Goal: Navigation & Orientation: Find specific page/section

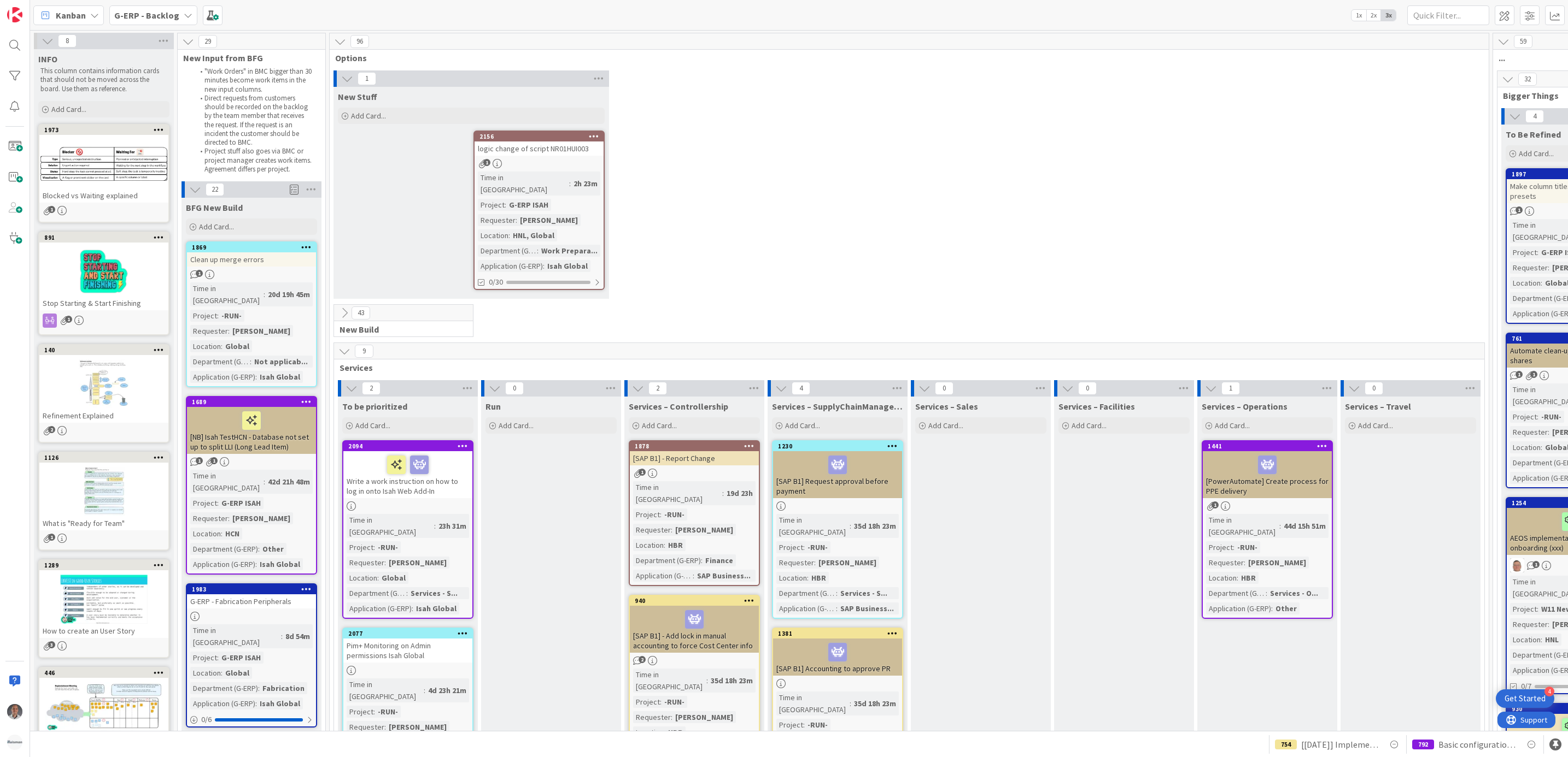
click at [170, 14] on b "G-ERP - Backlog" at bounding box center [147, 15] width 65 height 11
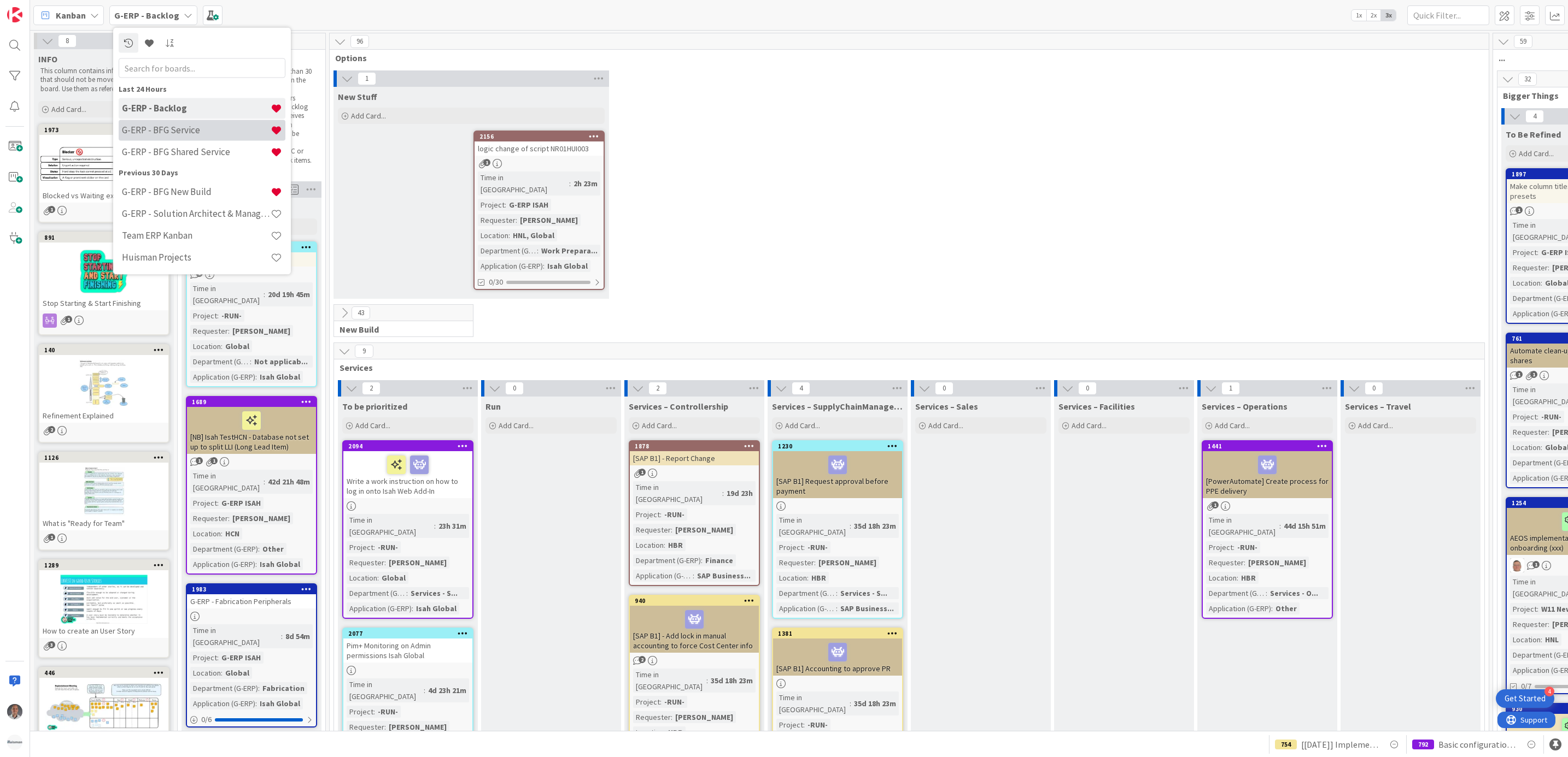
click at [166, 127] on h4 "G-ERP - BFG Service" at bounding box center [196, 129] width 149 height 11
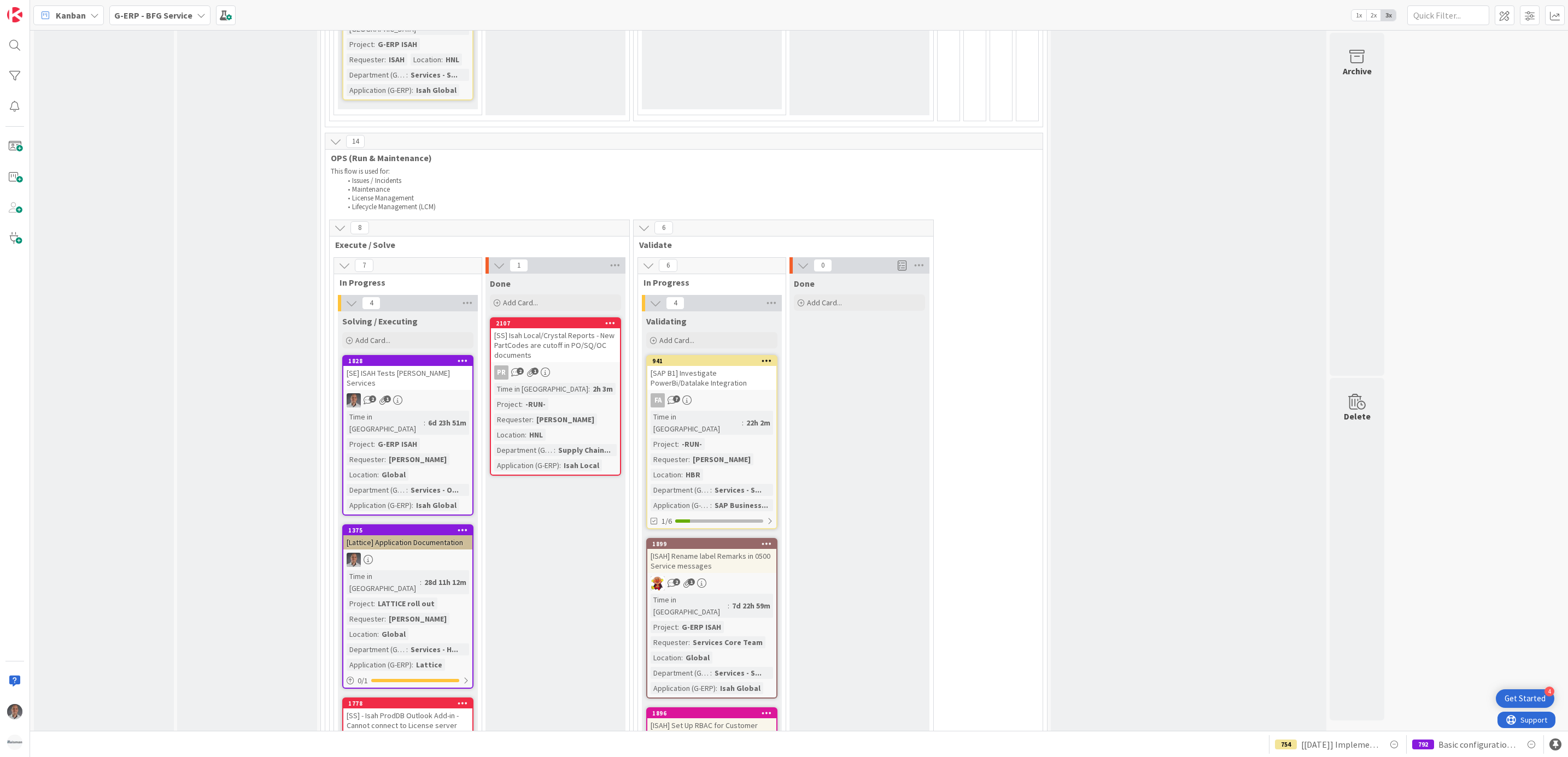
scroll to position [1670, 0]
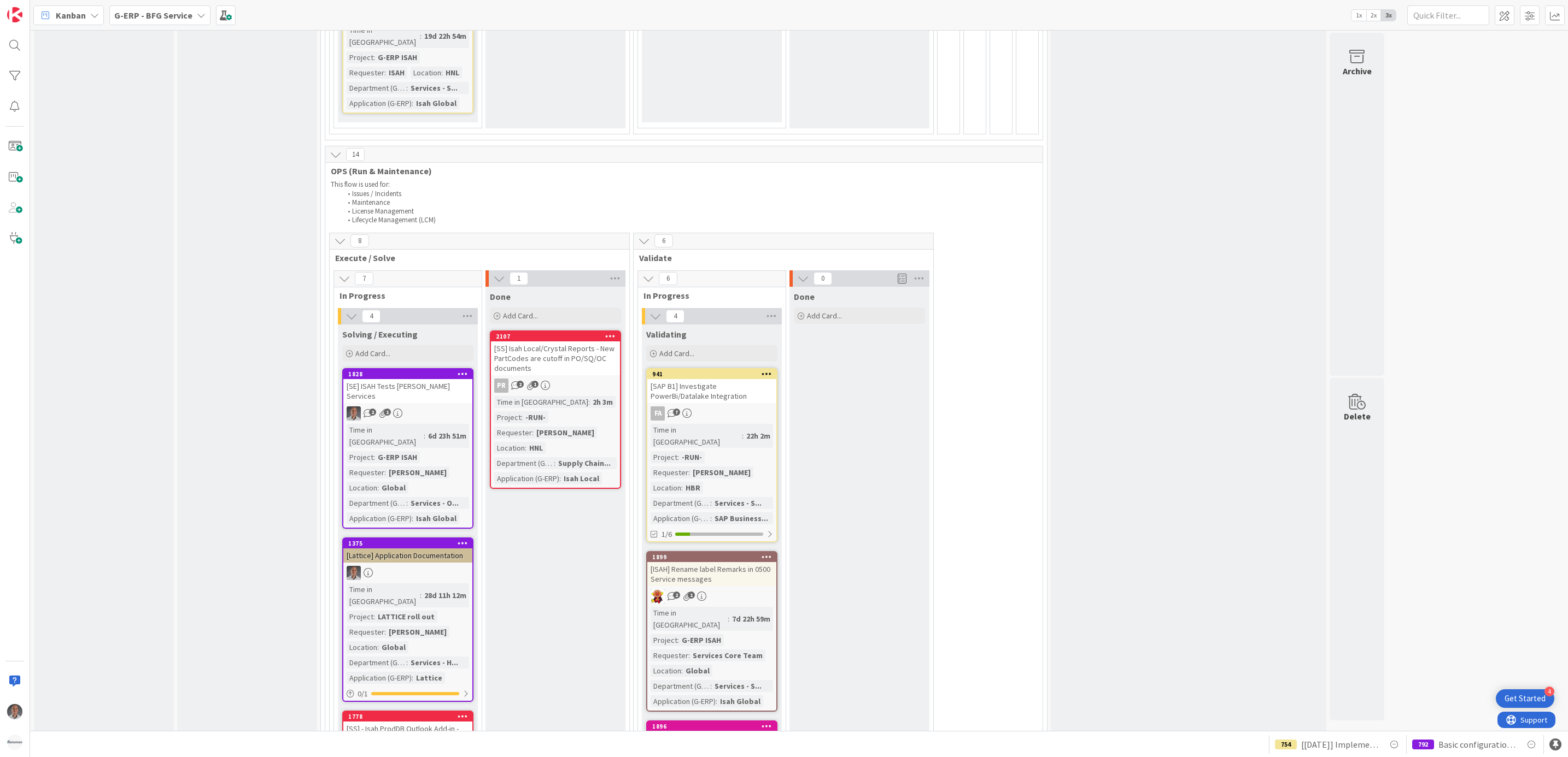
click at [594, 341] on div "[SS] Isah Local/Crystal Reports - New PartCodes are cutoff in PO/SQ/OC documents" at bounding box center [555, 358] width 129 height 34
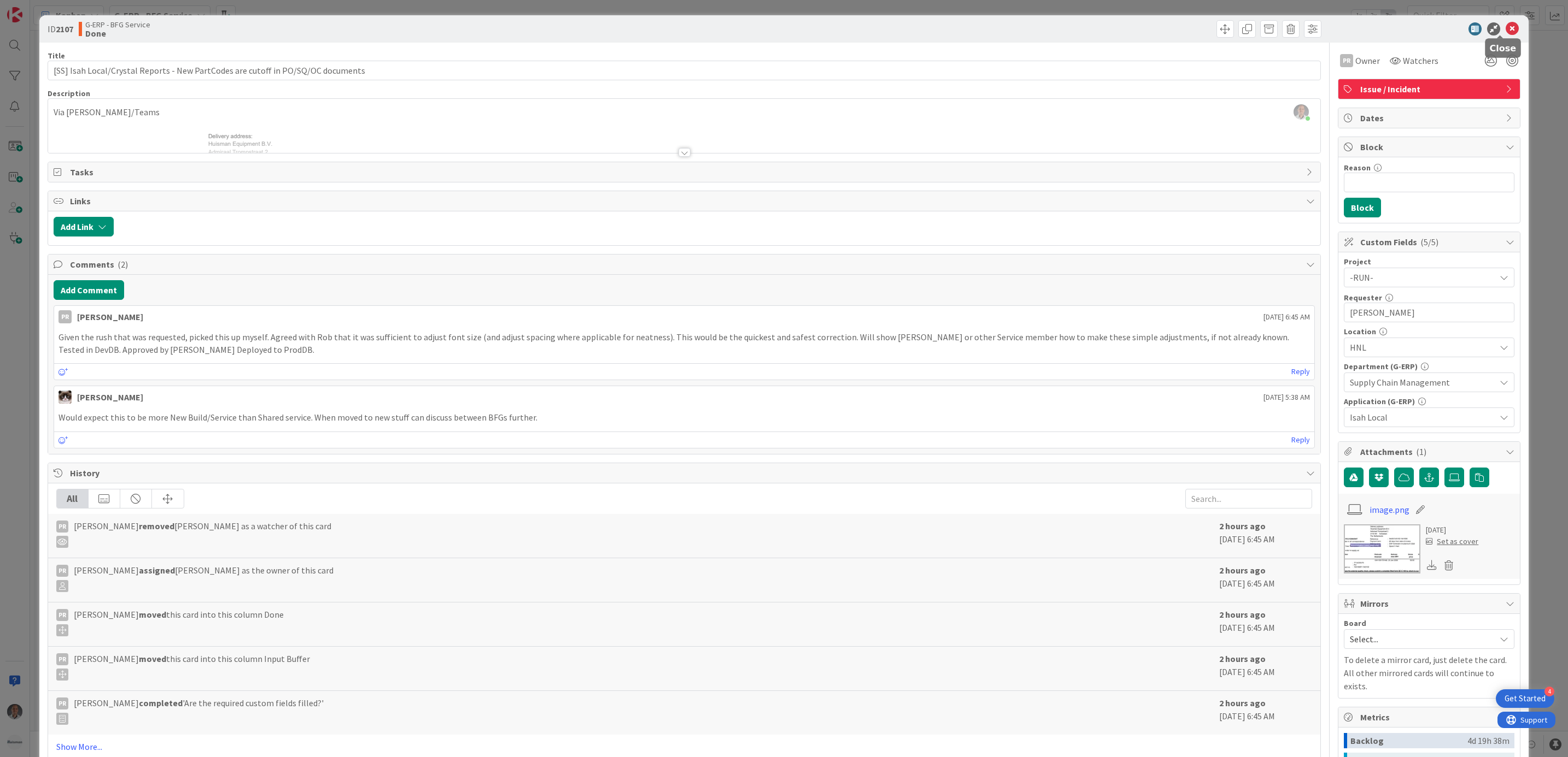
click at [1505, 28] on icon at bounding box center [1512, 29] width 13 height 13
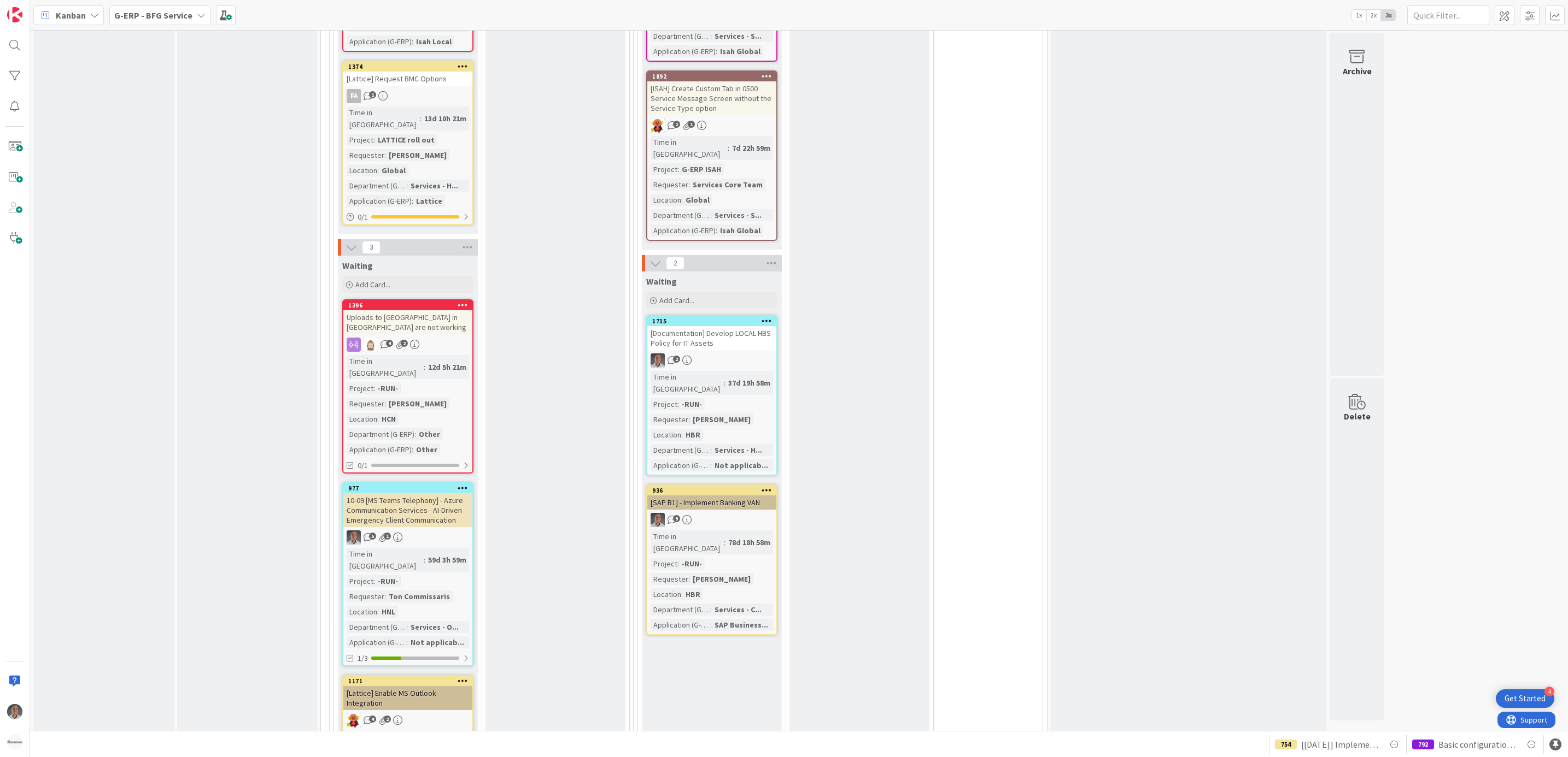
scroll to position [2408, 0]
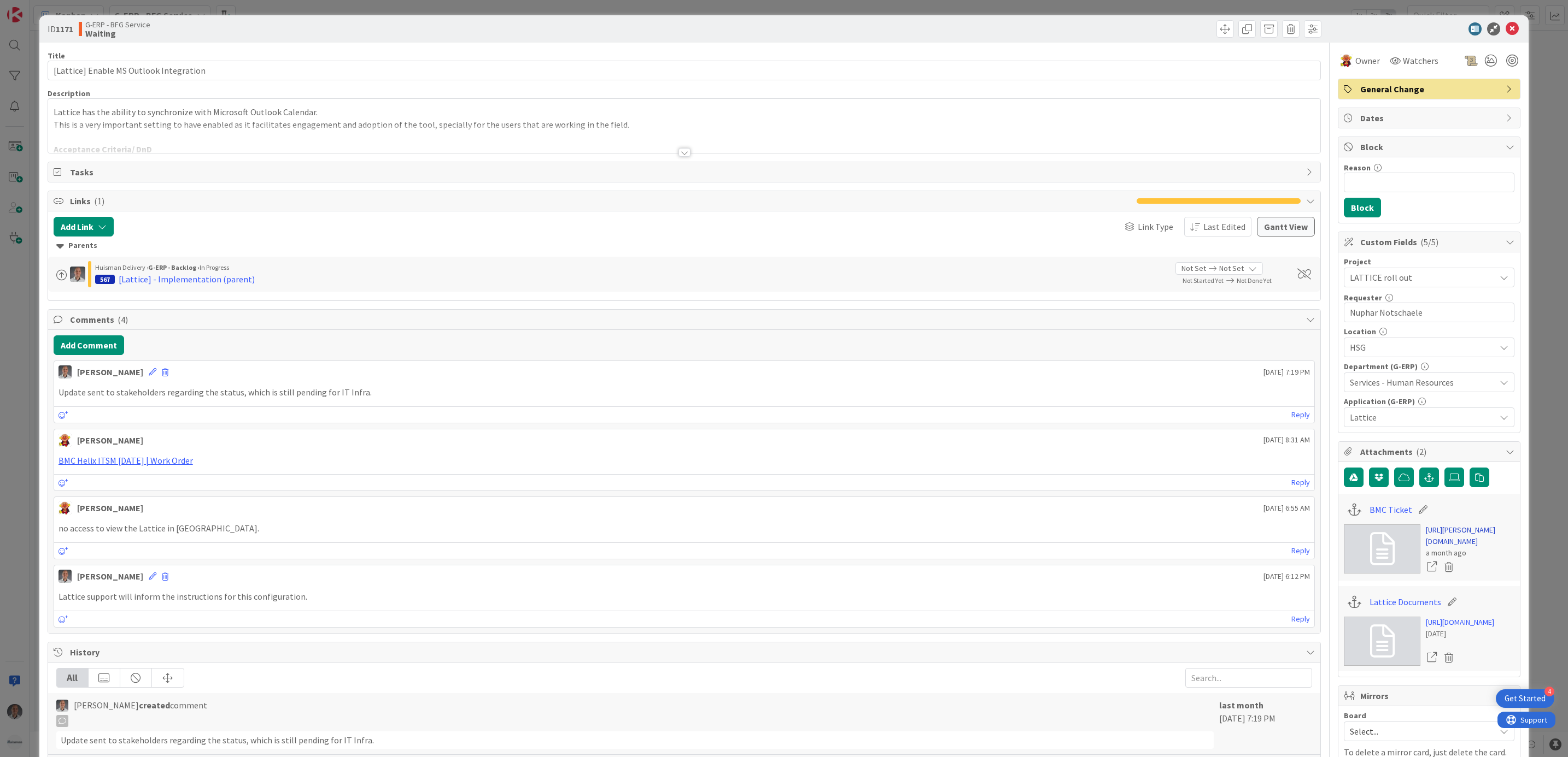
click at [1432, 547] on link "[URL][PERSON_NAME][DOMAIN_NAME]" at bounding box center [1469, 536] width 88 height 23
click at [1505, 28] on icon at bounding box center [1512, 29] width 13 height 13
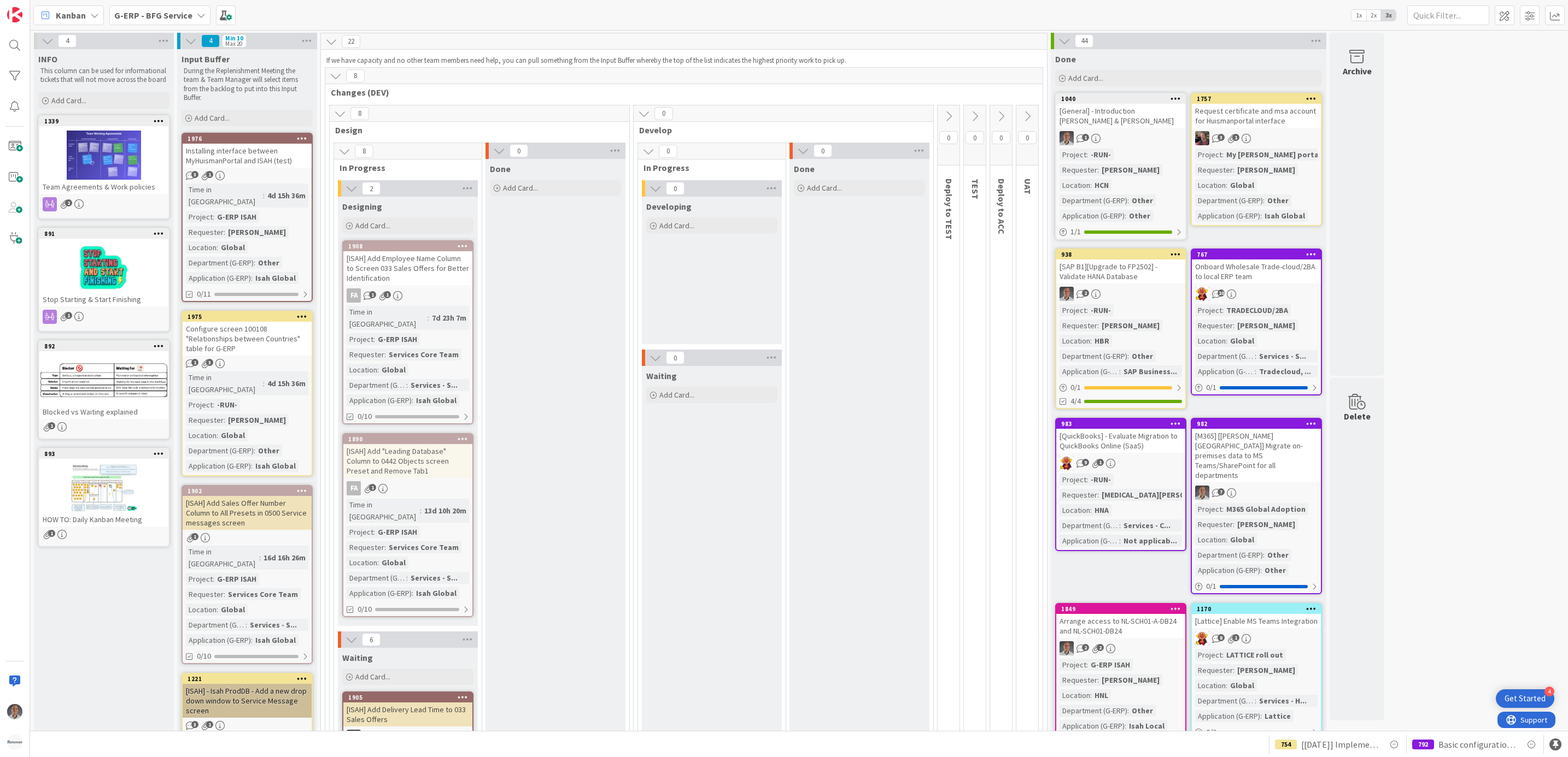
click at [169, 15] on b "G-ERP - BFG Service" at bounding box center [153, 15] width 78 height 11
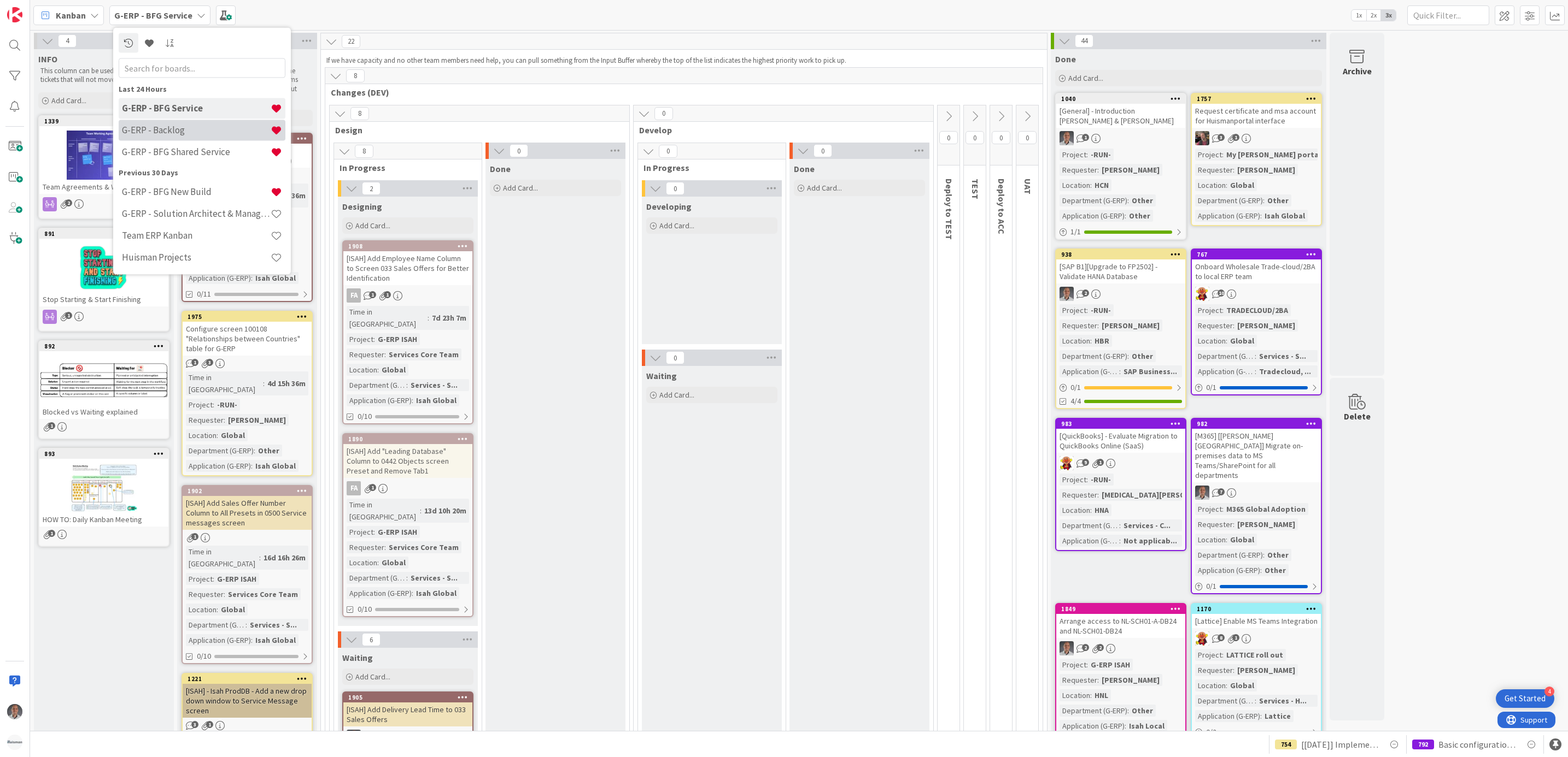
click at [188, 137] on div "G-ERP - Backlog" at bounding box center [202, 129] width 167 height 21
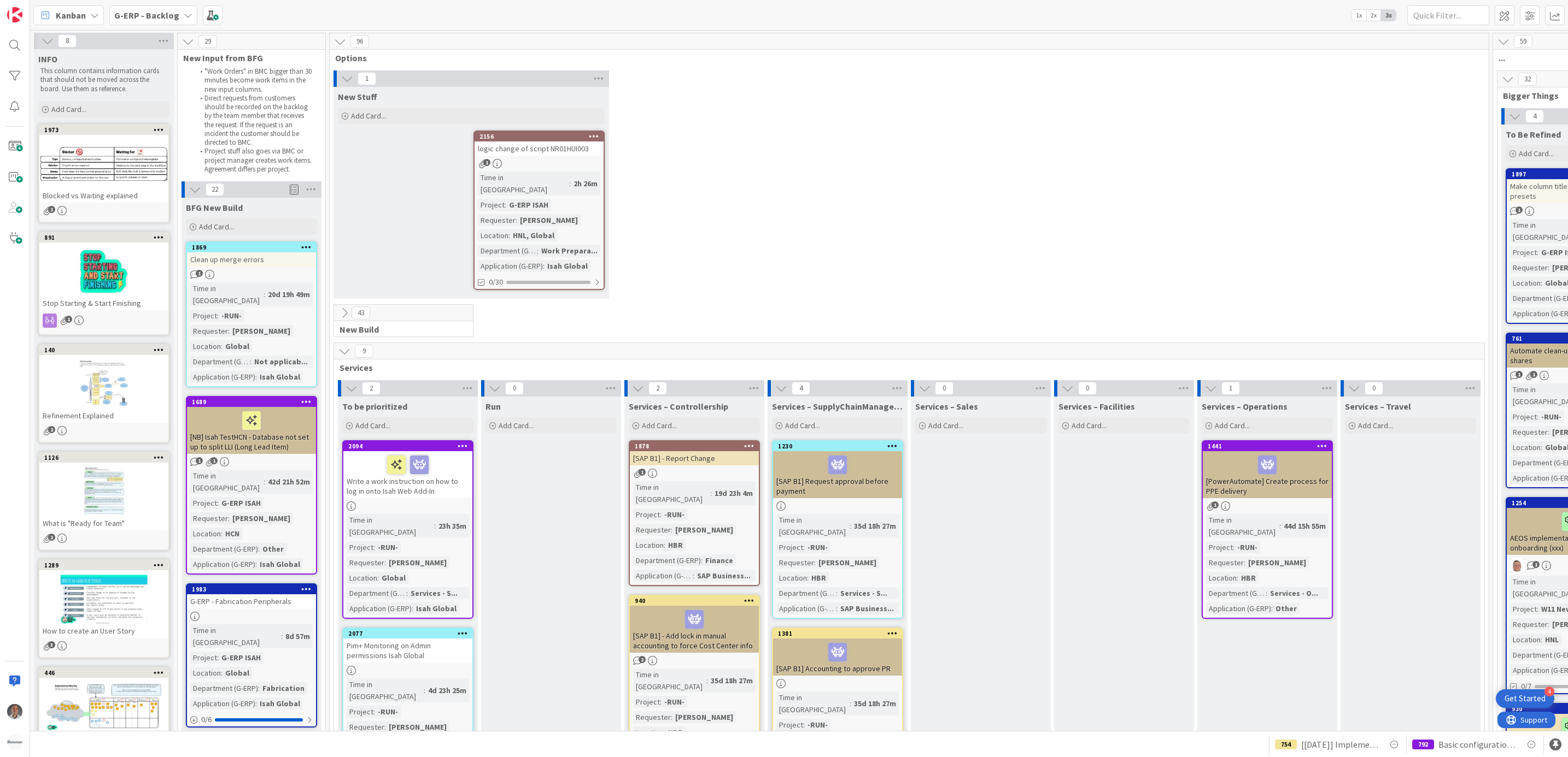
click at [160, 12] on b "G-ERP - Backlog" at bounding box center [147, 15] width 65 height 11
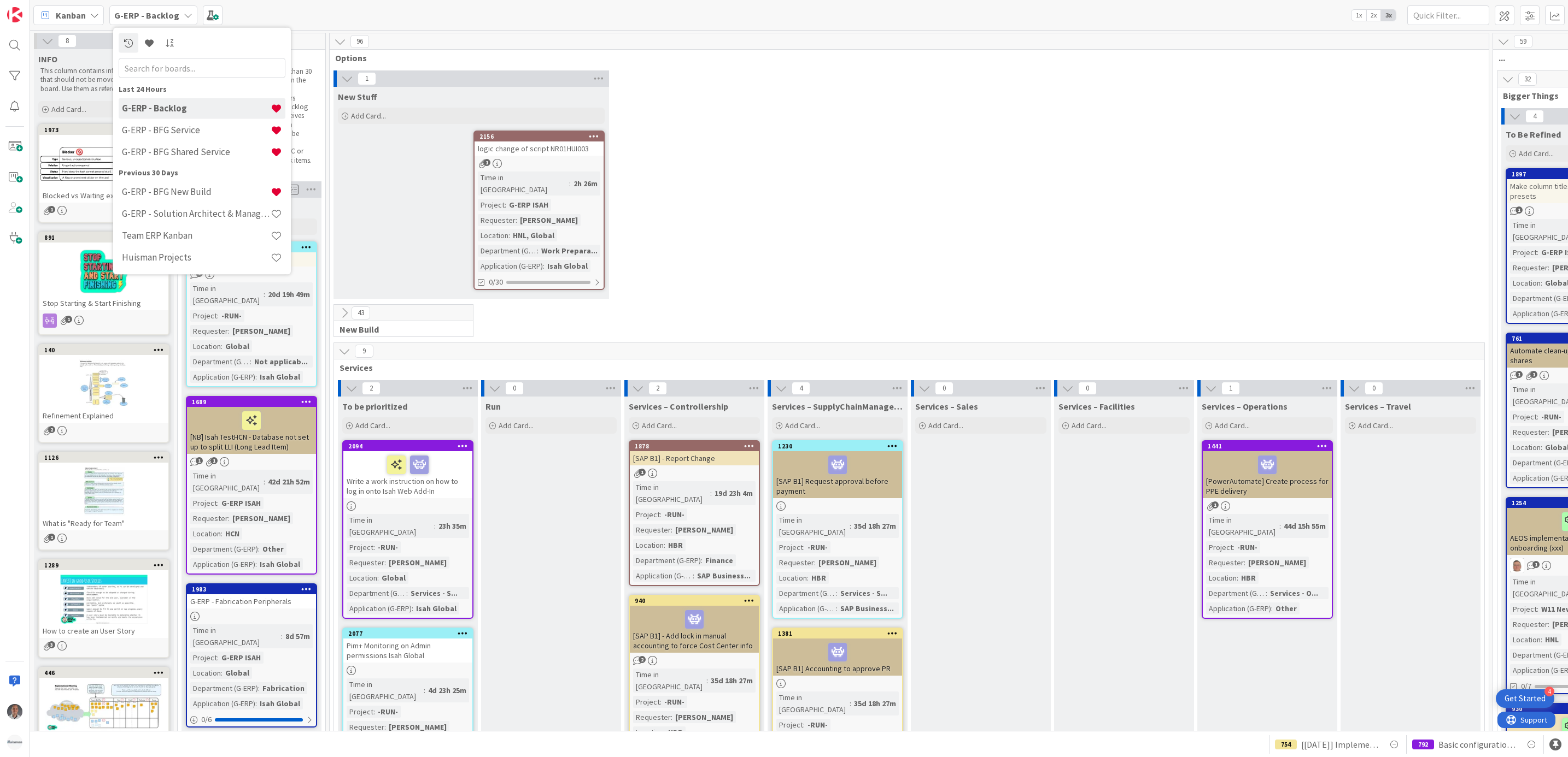
click at [872, 251] on div "1 New Stuff Add Card... 2156 logic change of script NR01HUI003 1 Time in Column…" at bounding box center [908, 187] width 1154 height 234
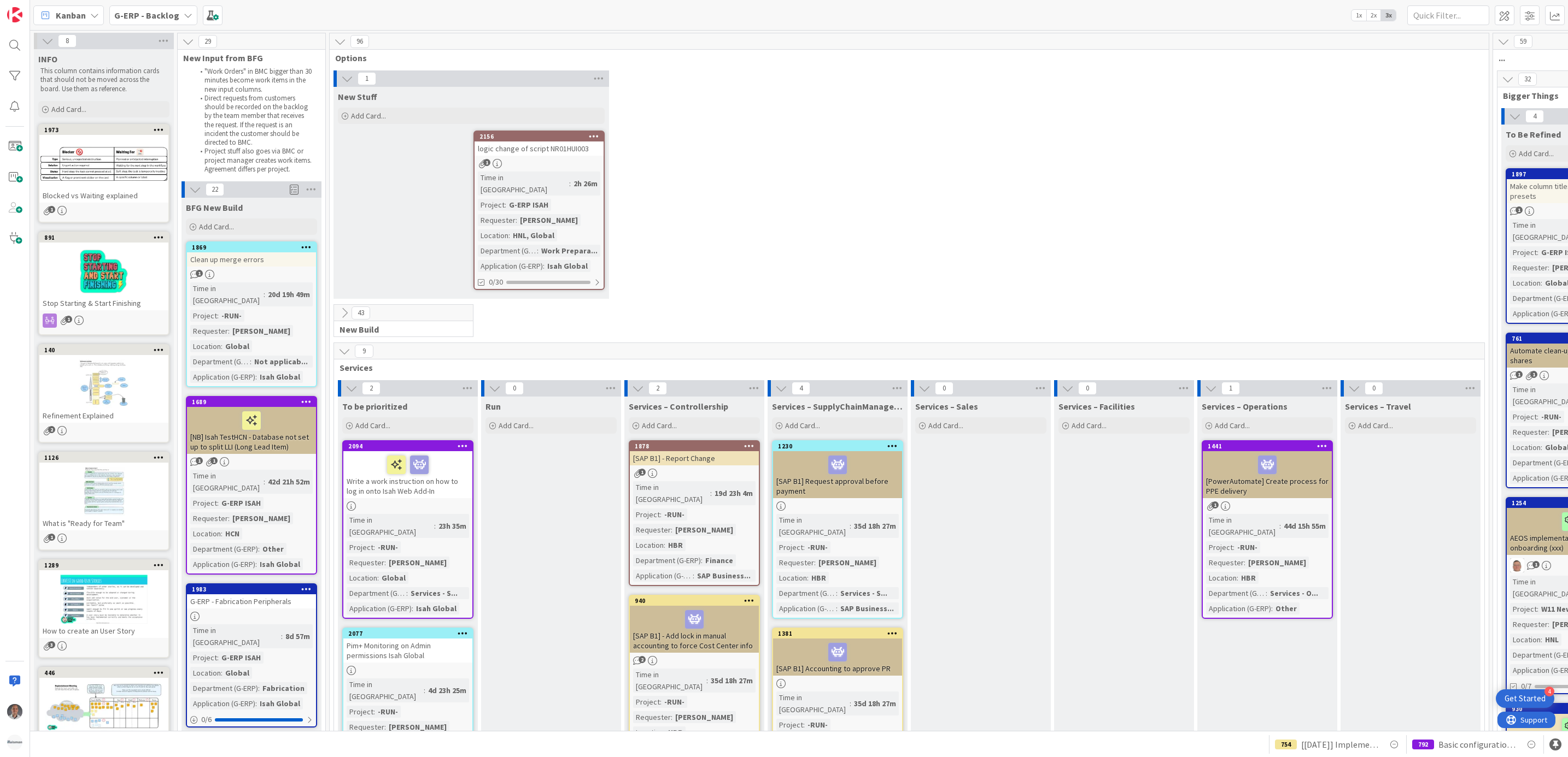
click at [173, 9] on span "G-ERP - Backlog" at bounding box center [147, 15] width 65 height 13
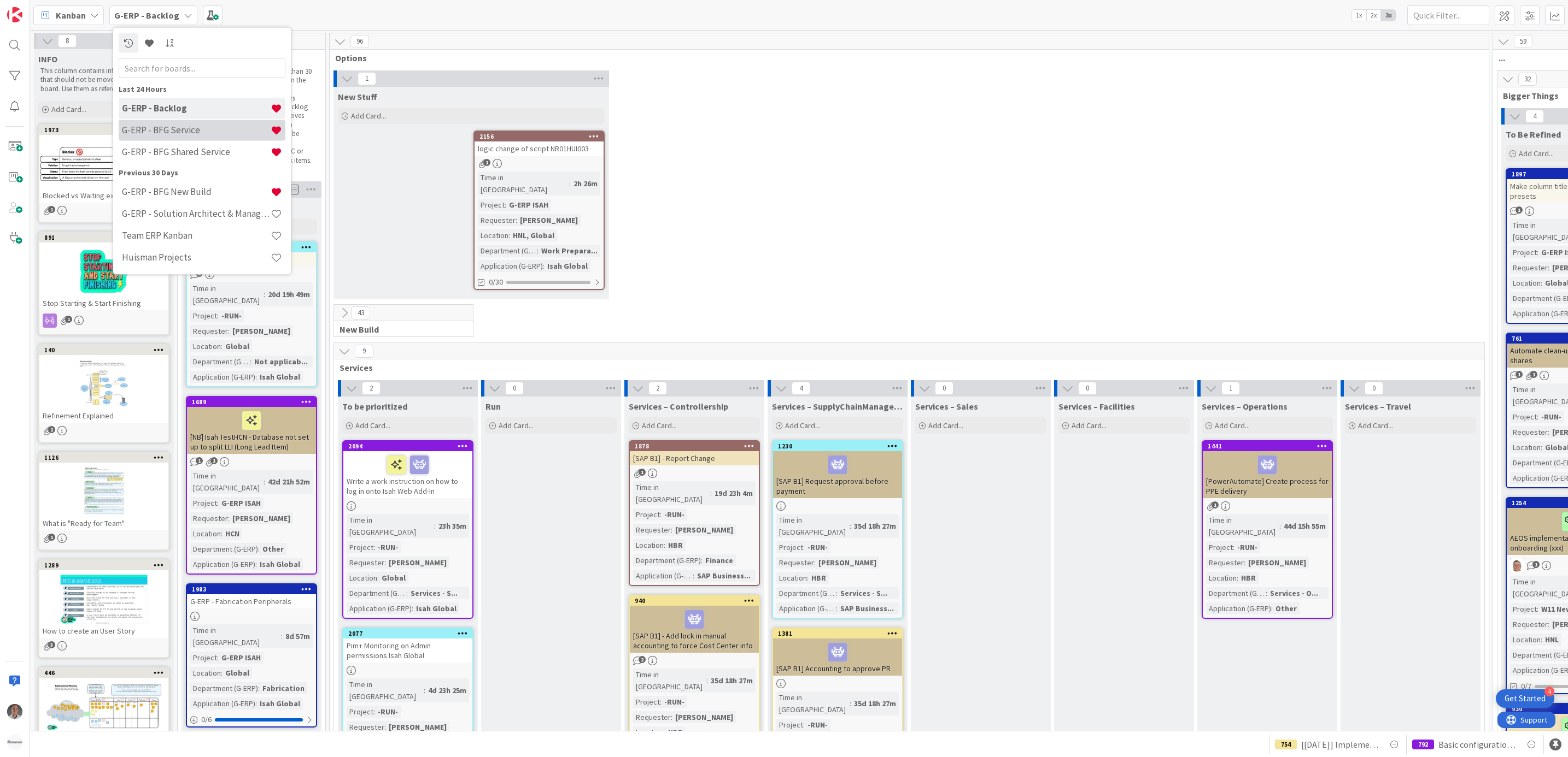
click at [164, 119] on div "G-ERP - BFG Service" at bounding box center [202, 129] width 167 height 21
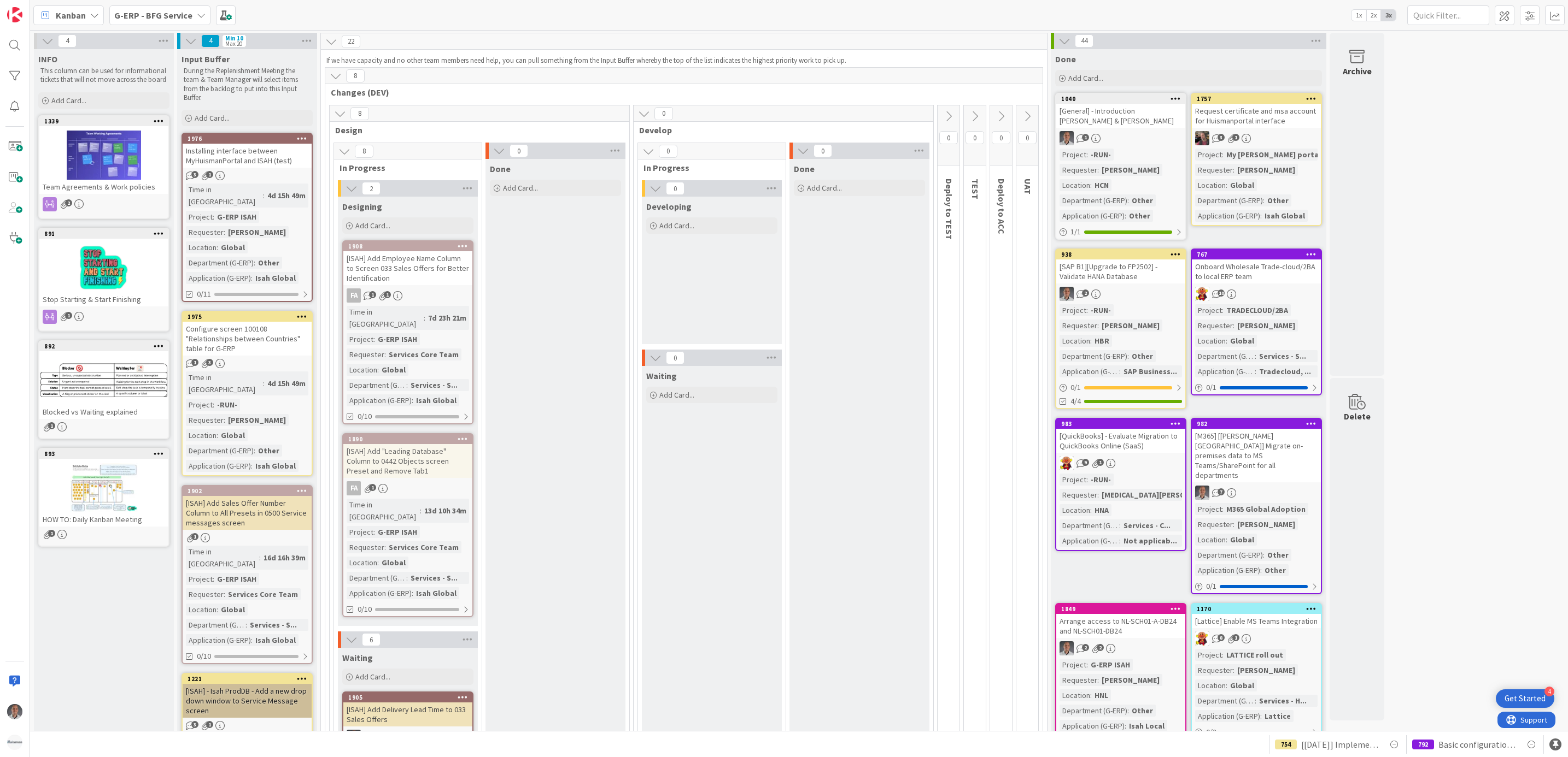
click at [181, 18] on b "G-ERP - BFG Service" at bounding box center [153, 15] width 78 height 11
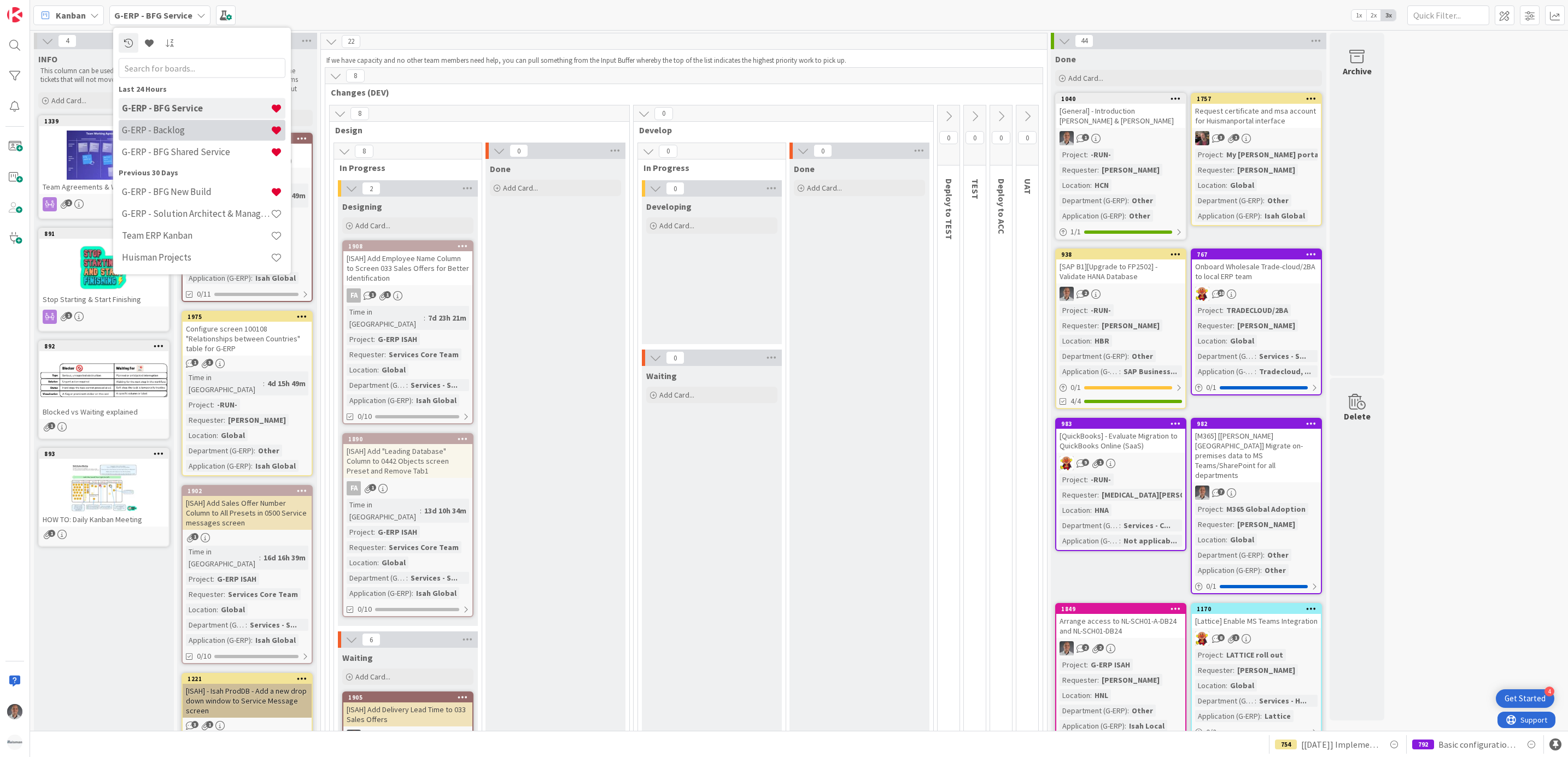
click at [176, 123] on div "G-ERP - Backlog" at bounding box center [202, 129] width 167 height 21
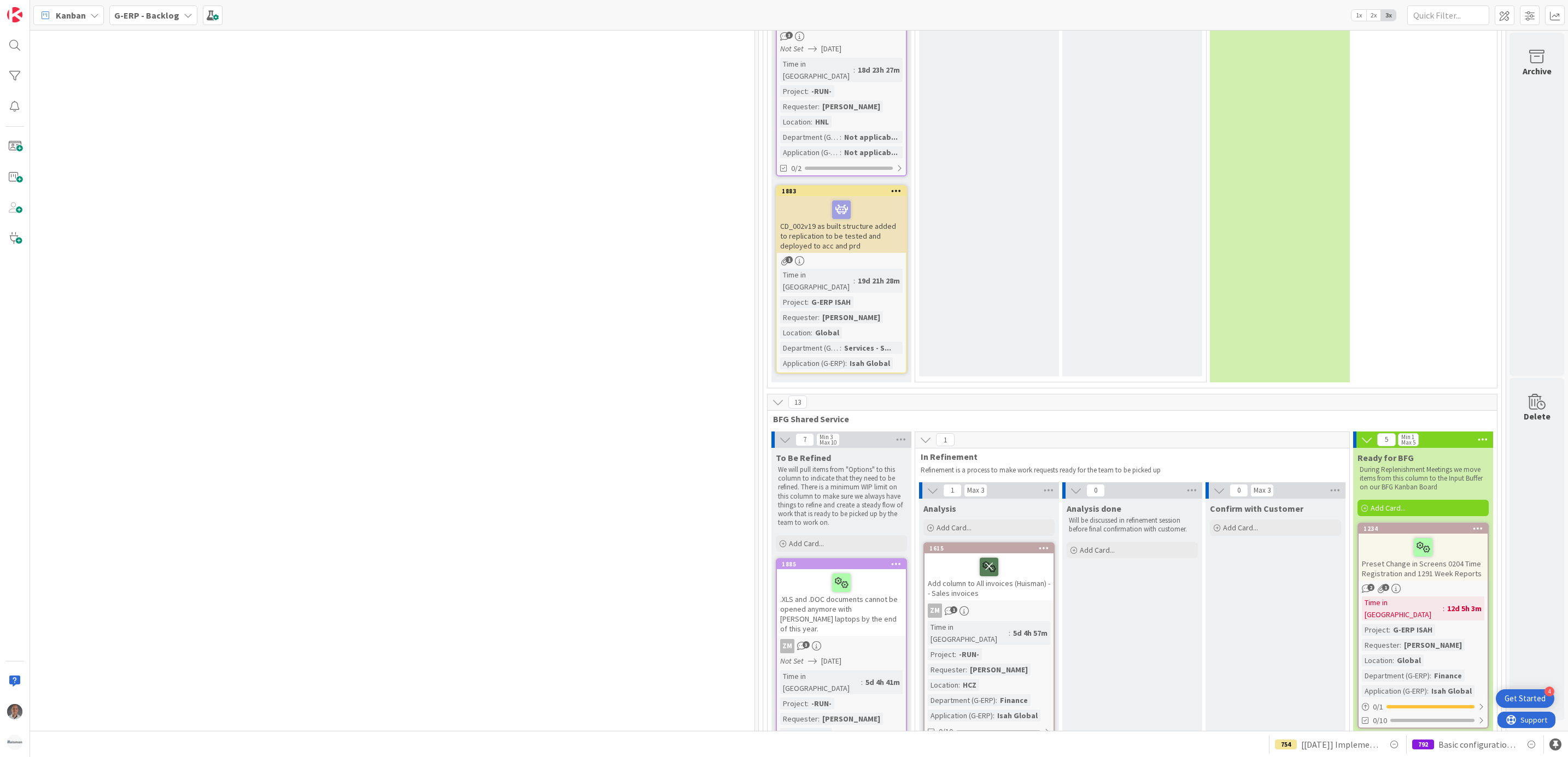
scroll to position [2868, 742]
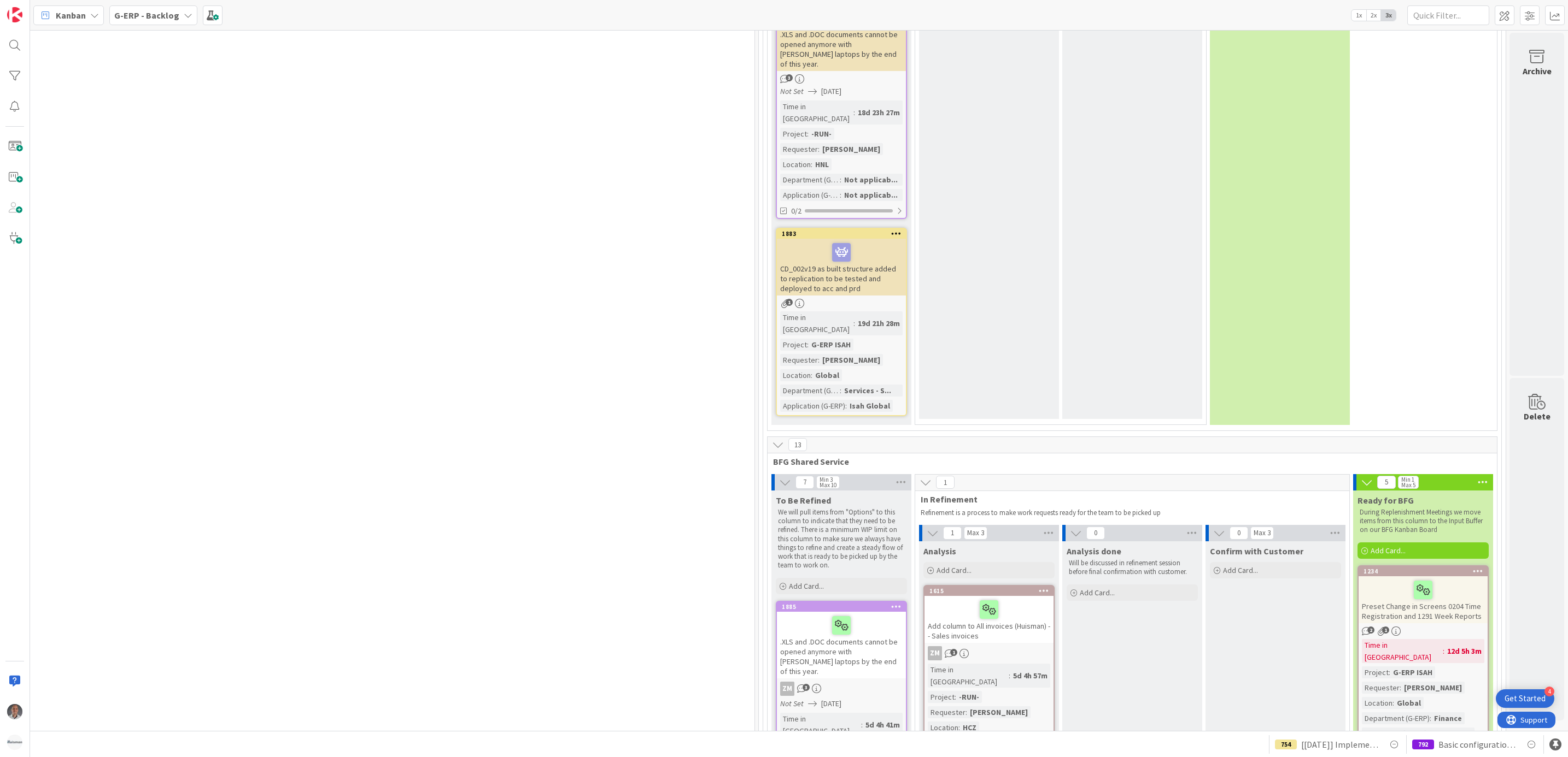
click at [775, 439] on icon at bounding box center [778, 444] width 12 height 12
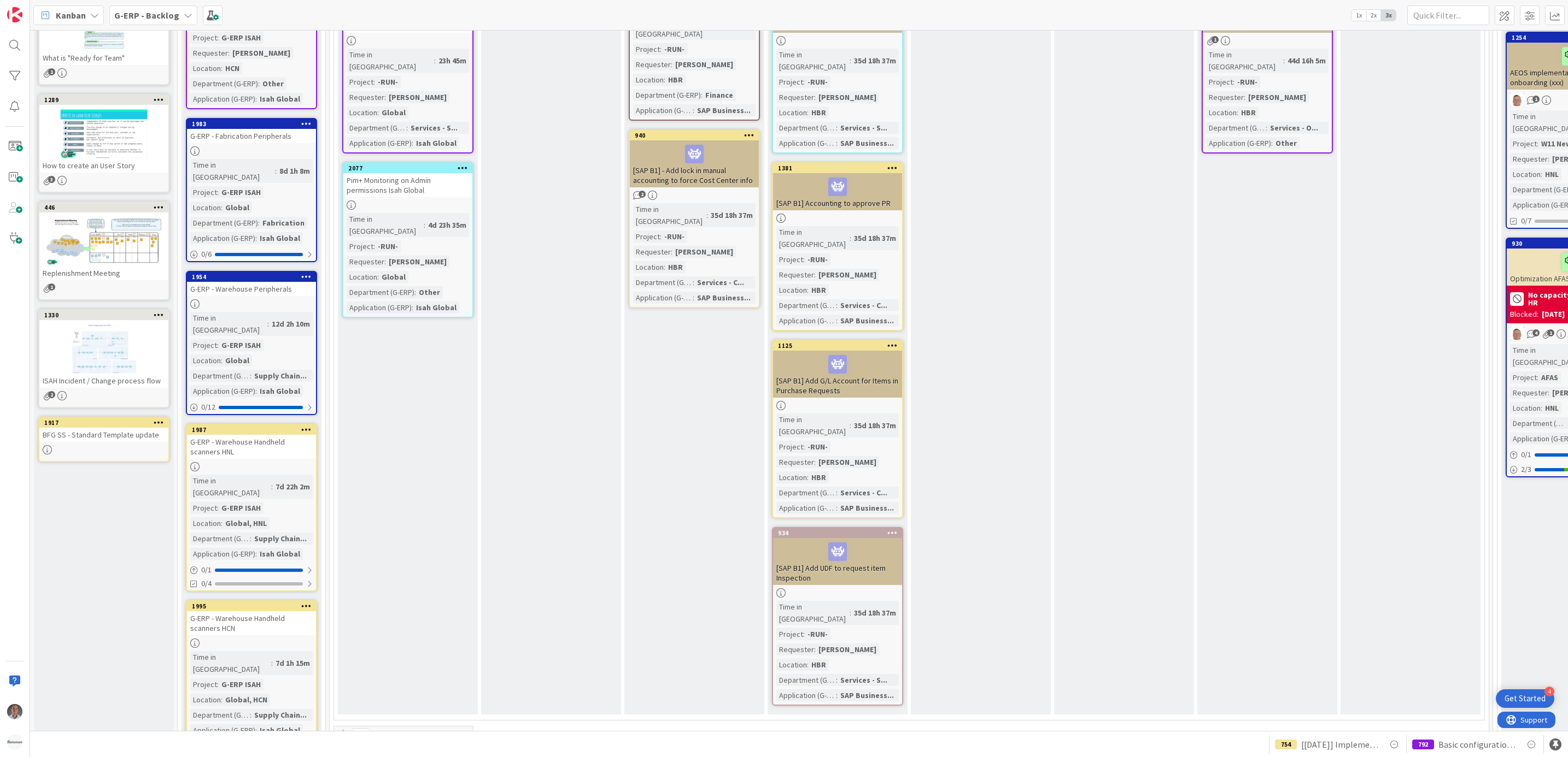
scroll to position [0, 0]
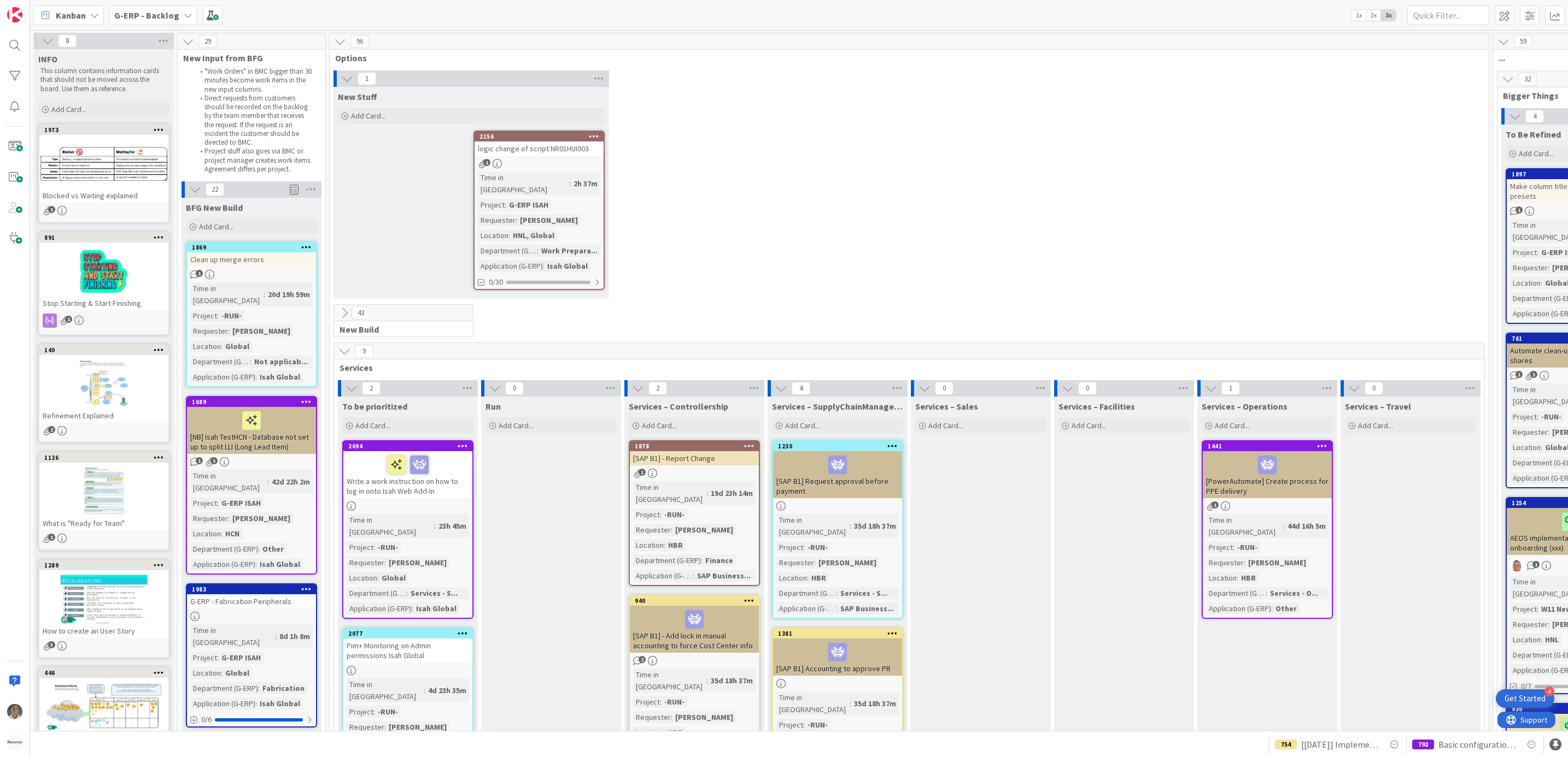
click at [170, 15] on b "G-ERP - Backlog" at bounding box center [147, 15] width 65 height 11
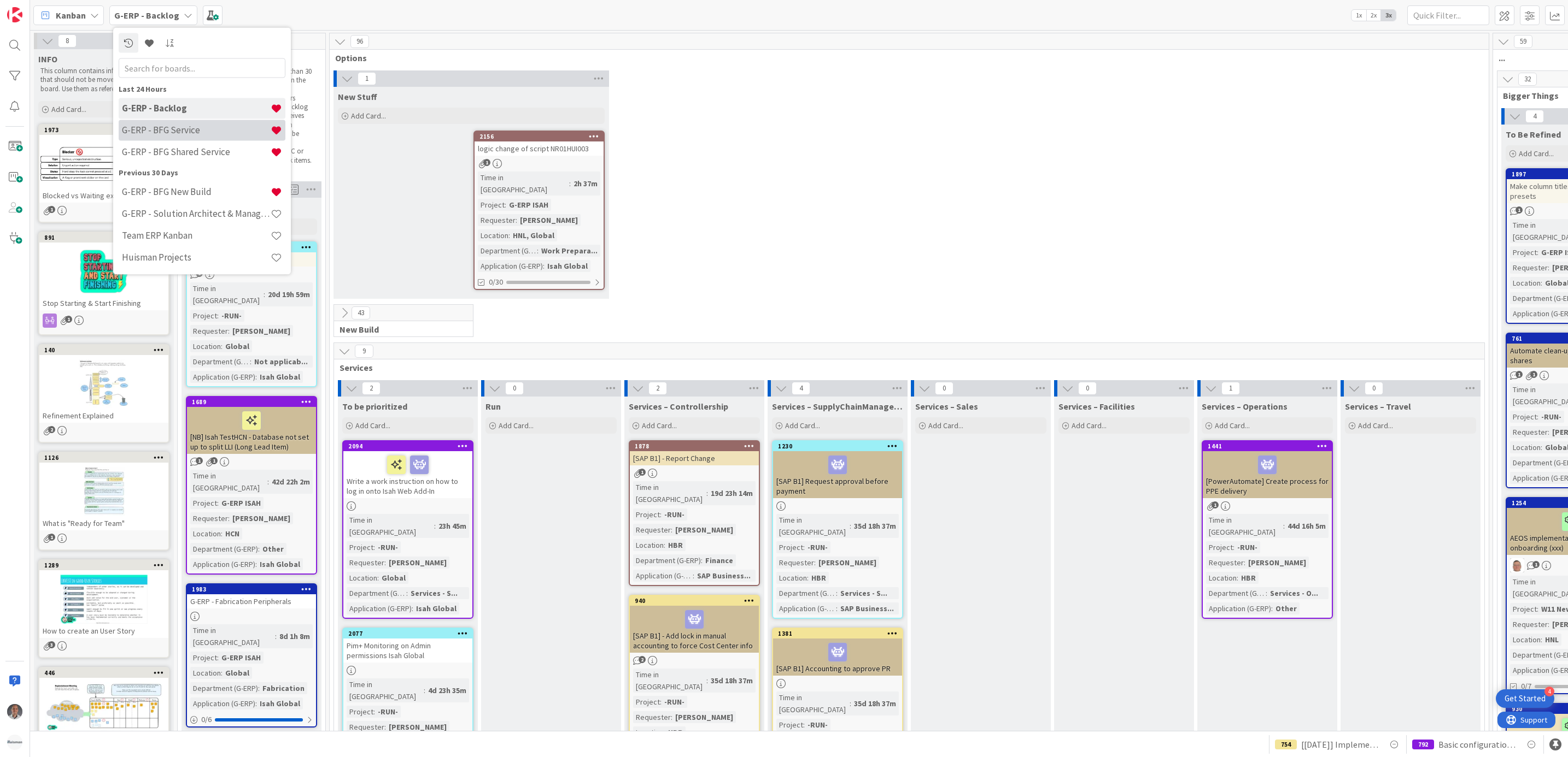
click at [182, 129] on h4 "G-ERP - BFG Service" at bounding box center [196, 129] width 149 height 11
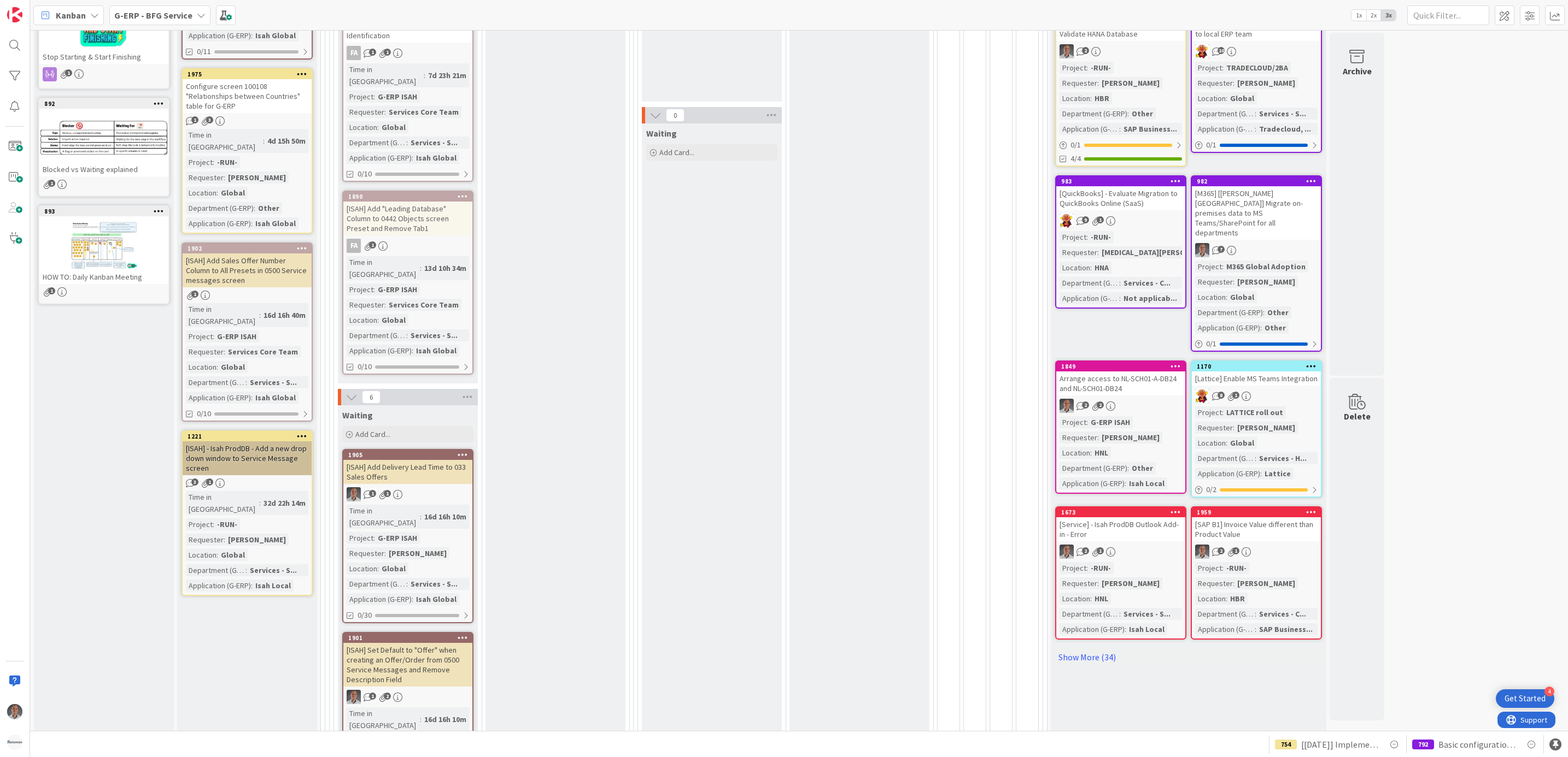
scroll to position [246, 0]
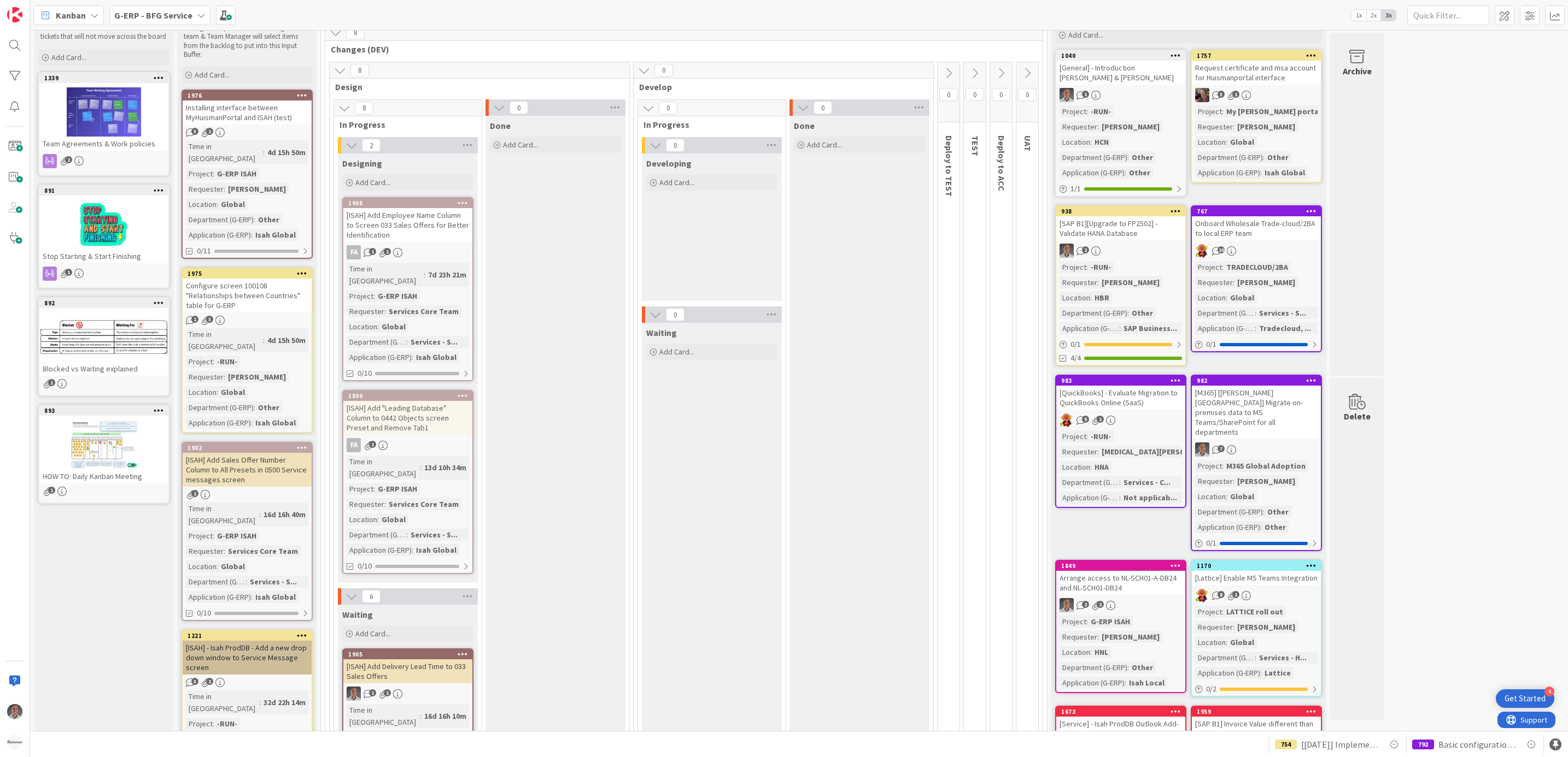
scroll to position [0, 0]
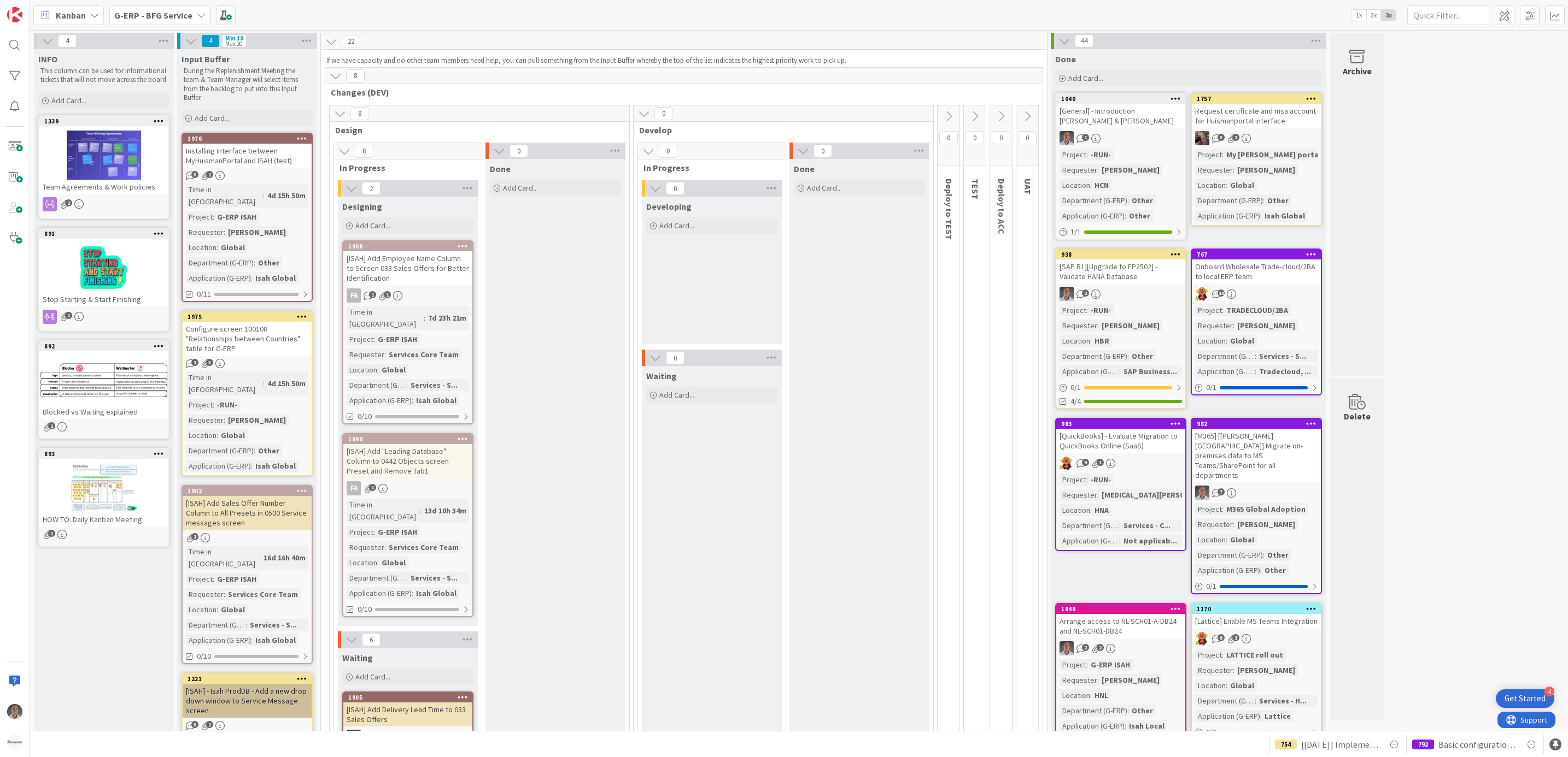
click at [181, 10] on b "G-ERP - BFG Service" at bounding box center [153, 15] width 78 height 11
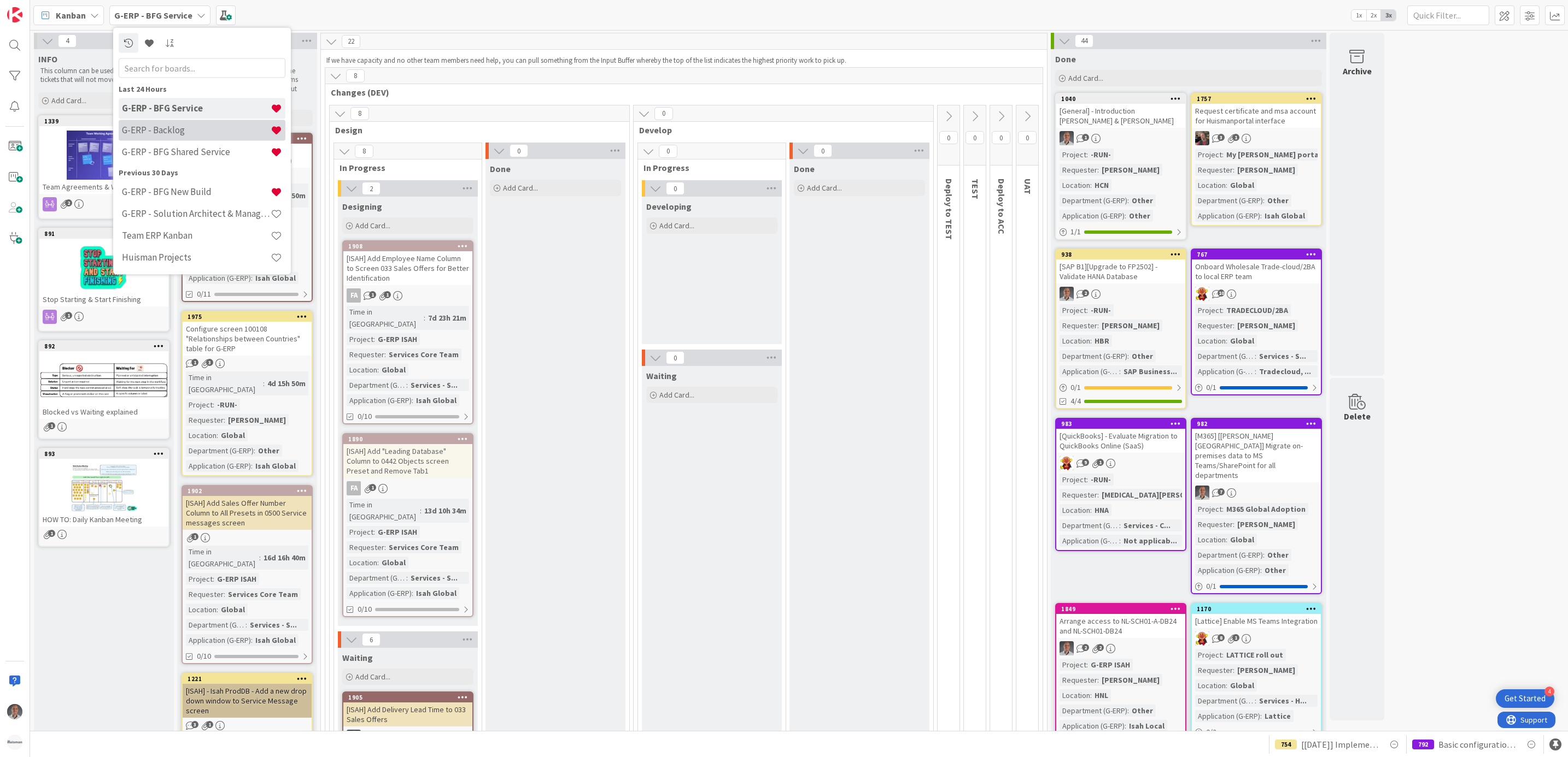
click at [197, 128] on h4 "G-ERP - Backlog" at bounding box center [196, 129] width 149 height 11
